Goal: Communication & Community: Ask a question

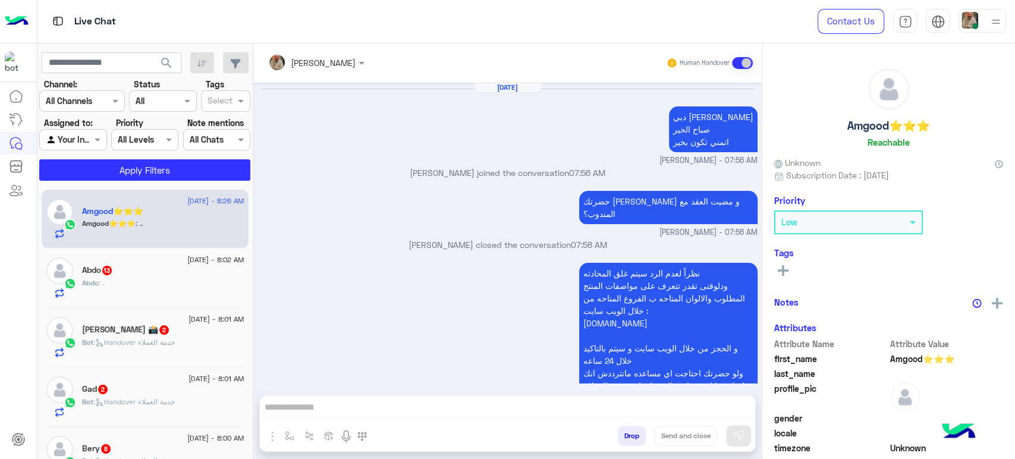
scroll to position [775, 0]
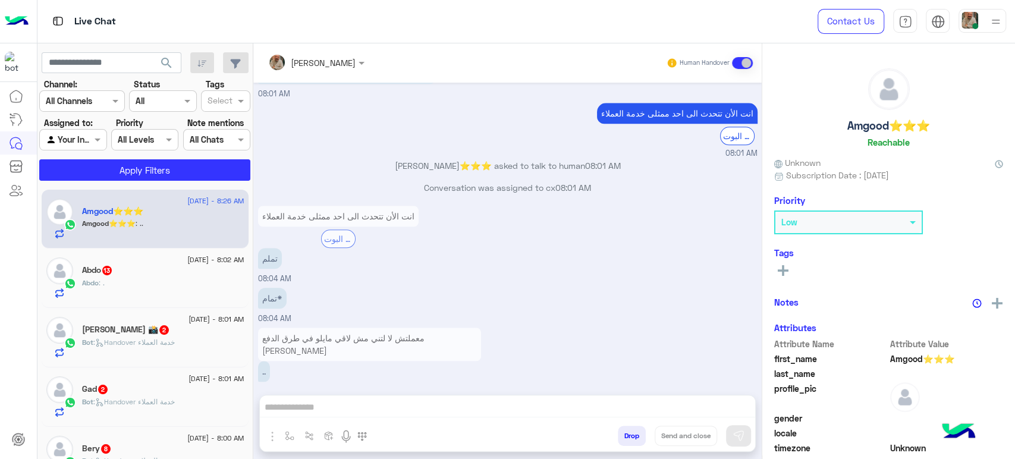
click at [985, 26] on div at bounding box center [982, 21] width 48 height 24
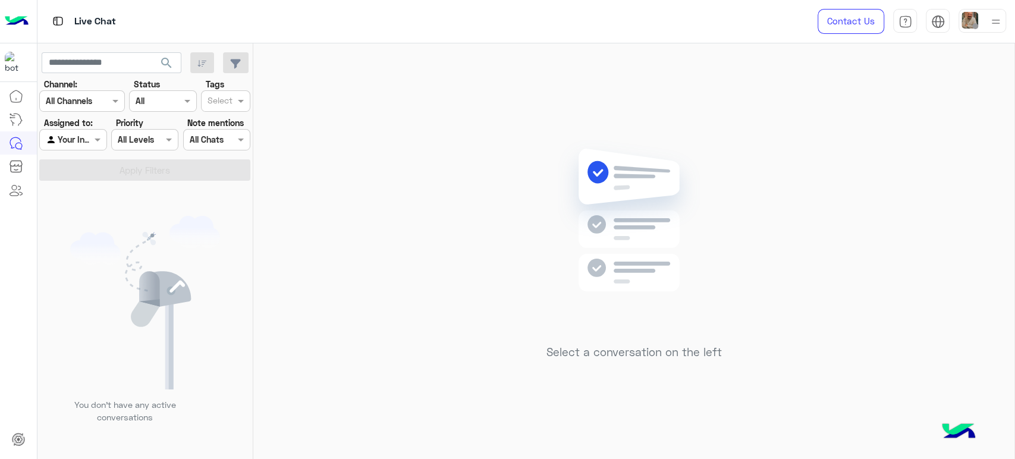
click at [1006, 179] on div "Select a conversation on the left" at bounding box center [633, 253] width 761 height 420
